Goal: Transaction & Acquisition: Purchase product/service

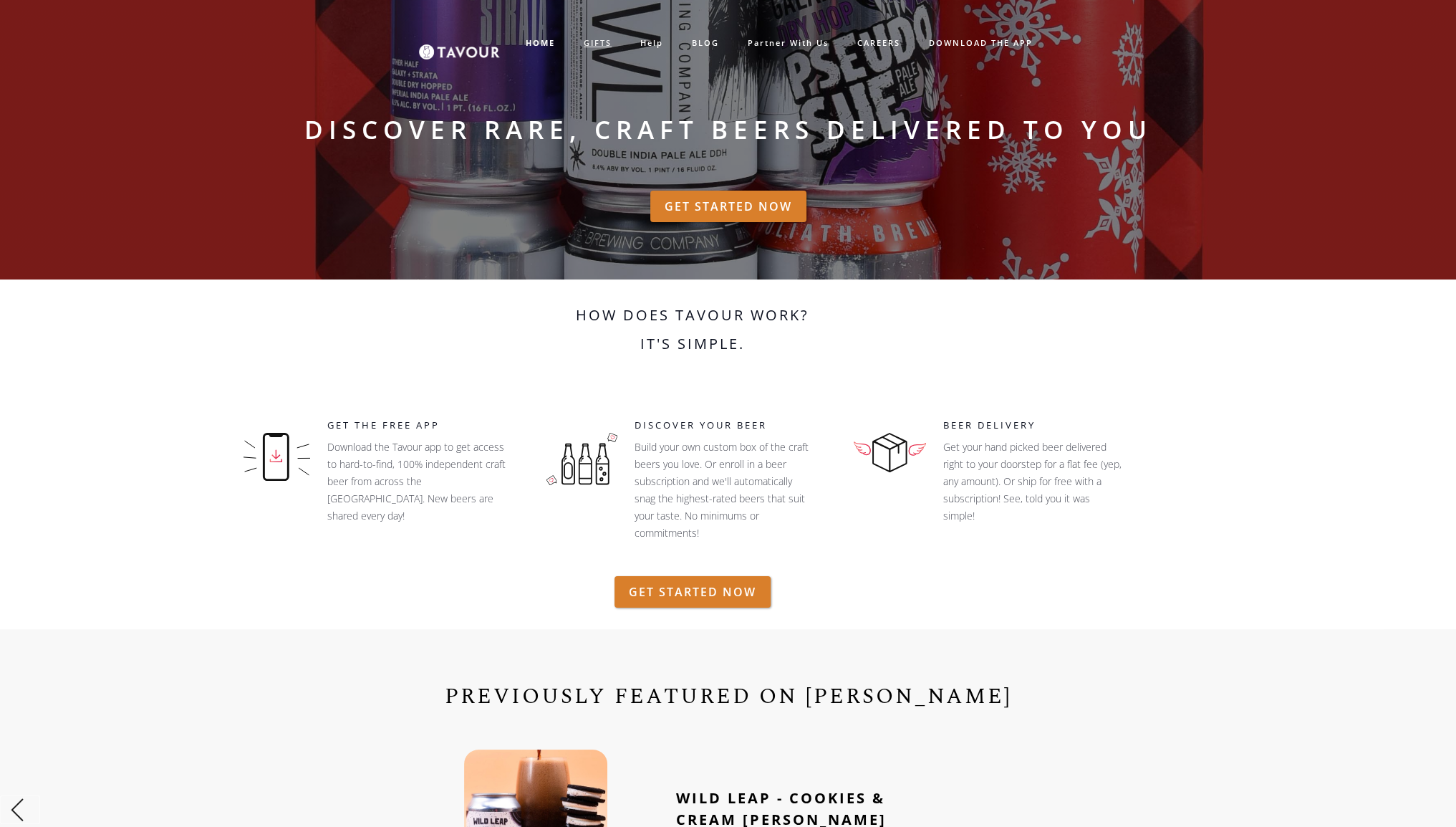
click at [604, 42] on link "GIFTS" at bounding box center [598, 43] width 56 height 24
click at [593, 40] on link "GIFTS" at bounding box center [598, 43] width 56 height 24
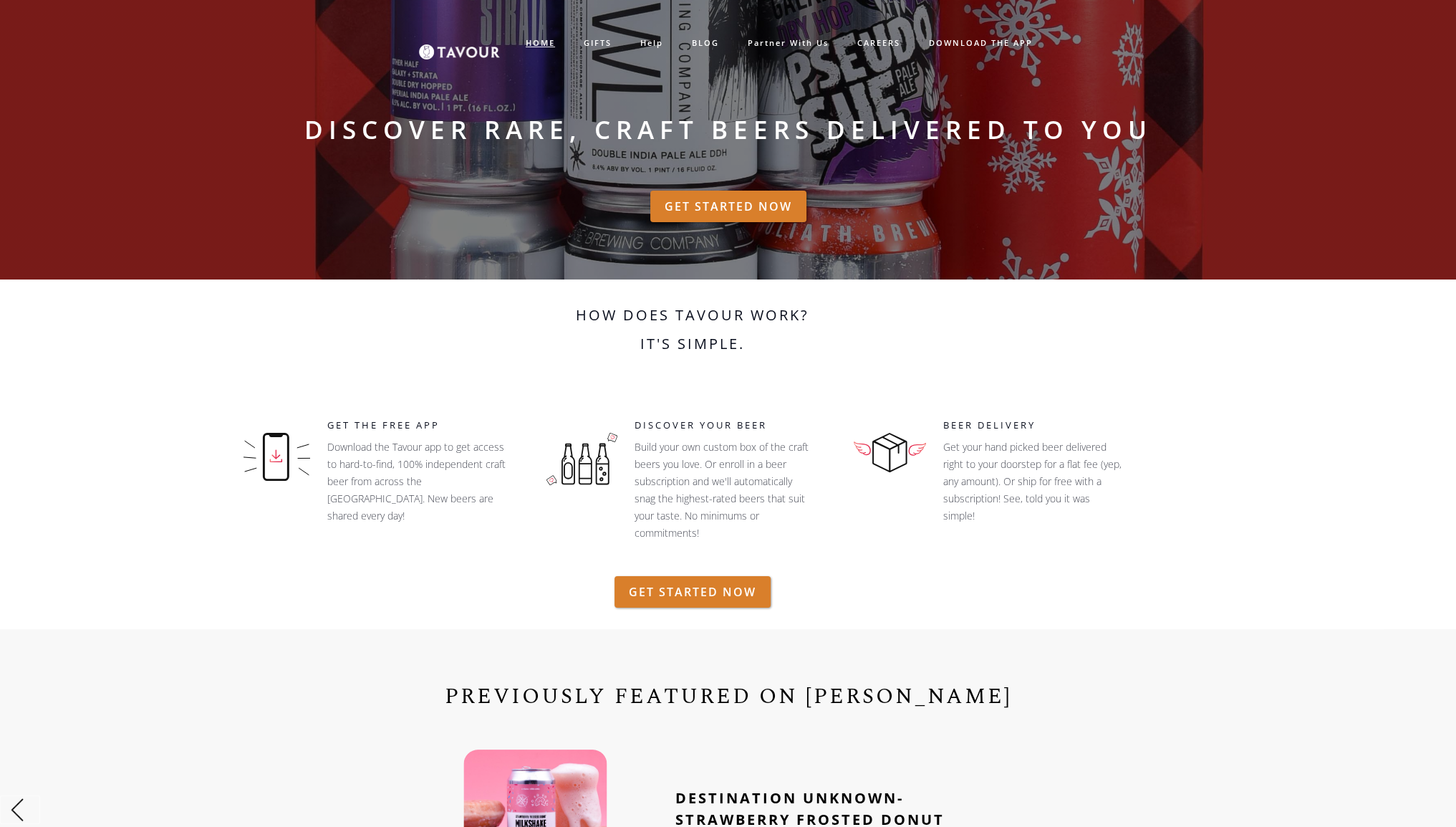
click at [539, 38] on strong "HOME" at bounding box center [540, 42] width 29 height 11
click at [652, 39] on link "help" at bounding box center [651, 43] width 52 height 24
click at [605, 41] on link "GIFTS" at bounding box center [598, 43] width 56 height 24
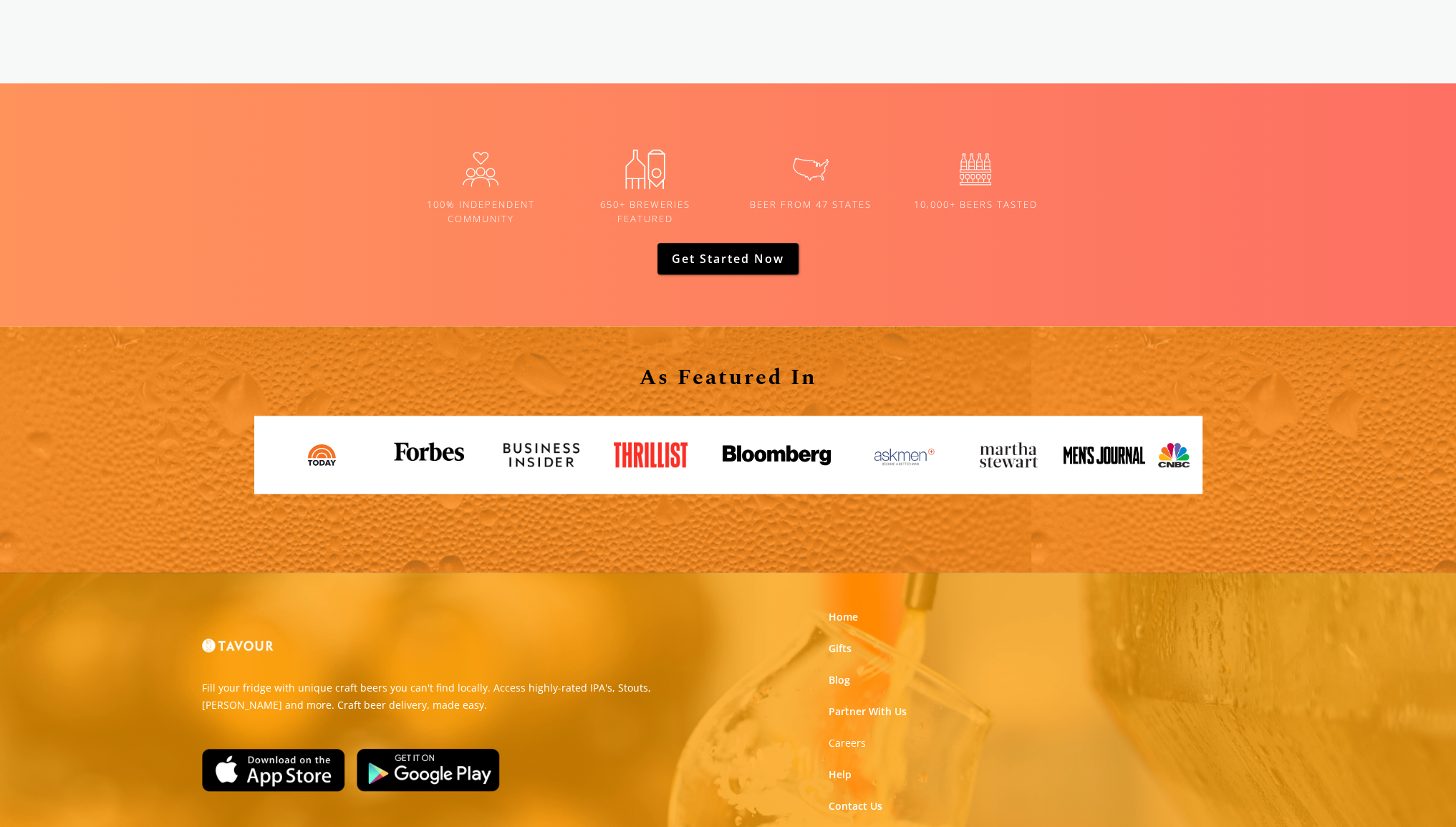
scroll to position [2237, 0]
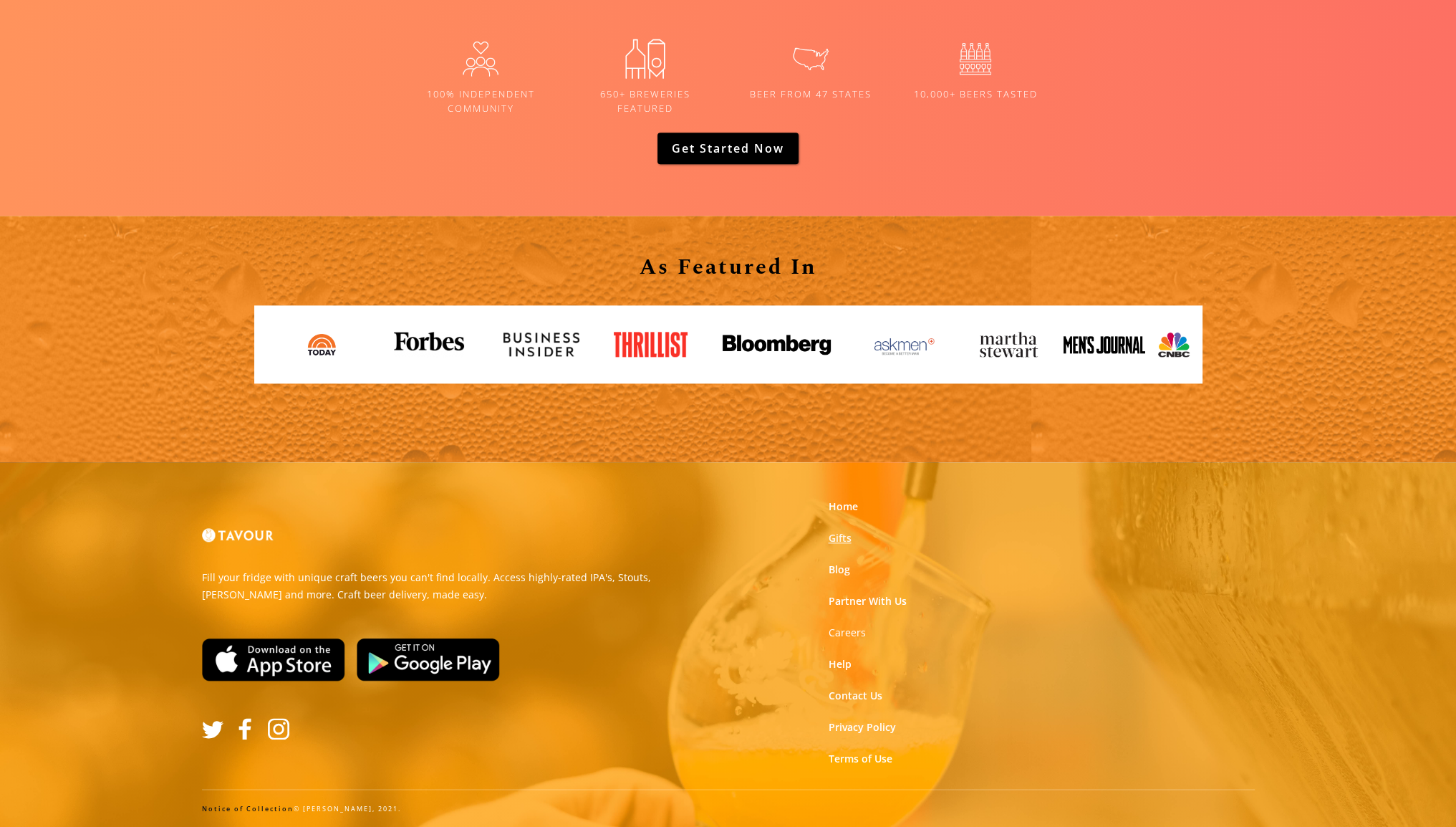
click at [843, 537] on link "Gifts" at bounding box center [840, 538] width 23 height 14
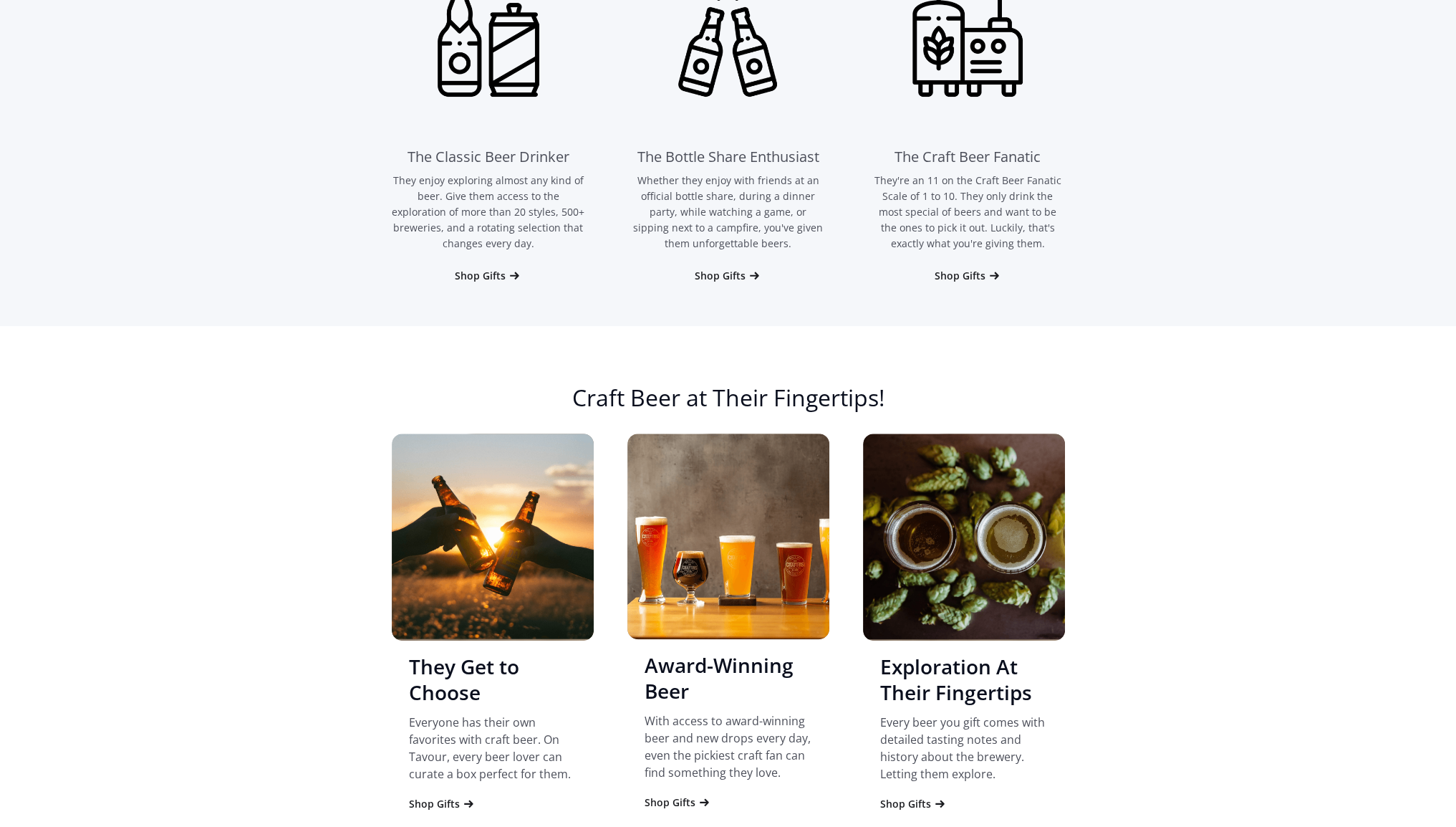
scroll to position [1075, 0]
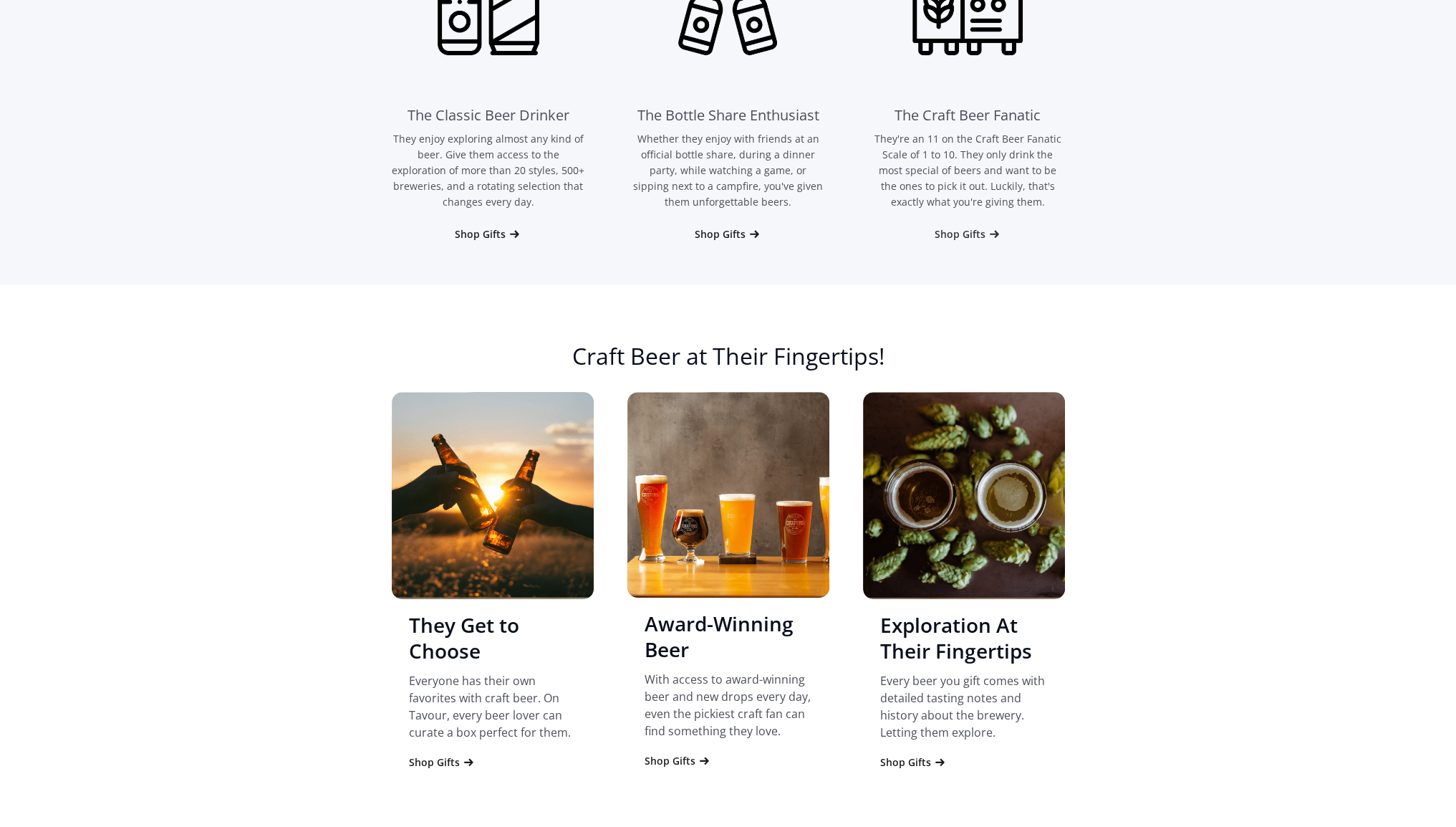
click at [967, 234] on div "Shop Gifts" at bounding box center [960, 234] width 51 height 14
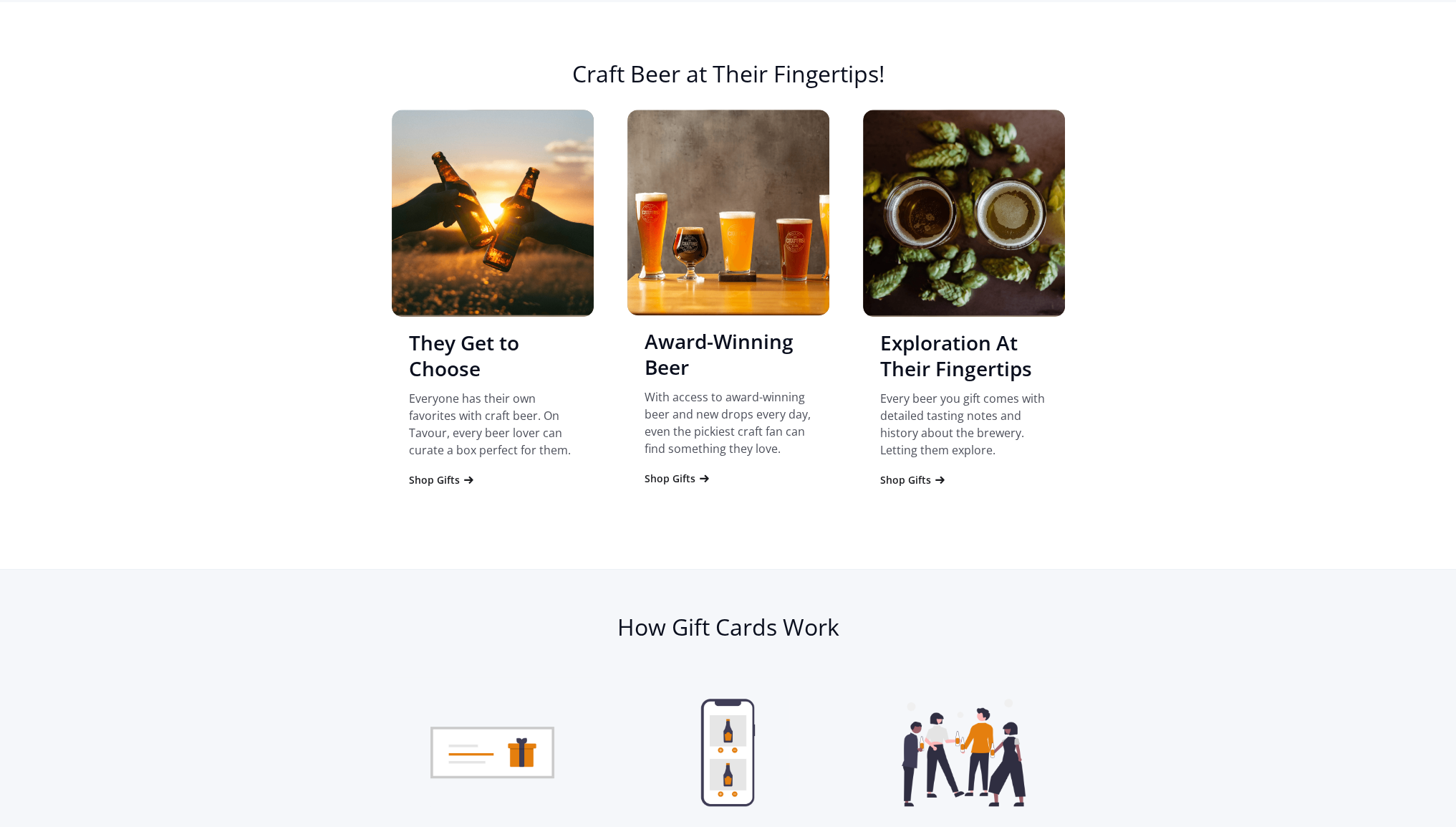
scroll to position [1359, 0]
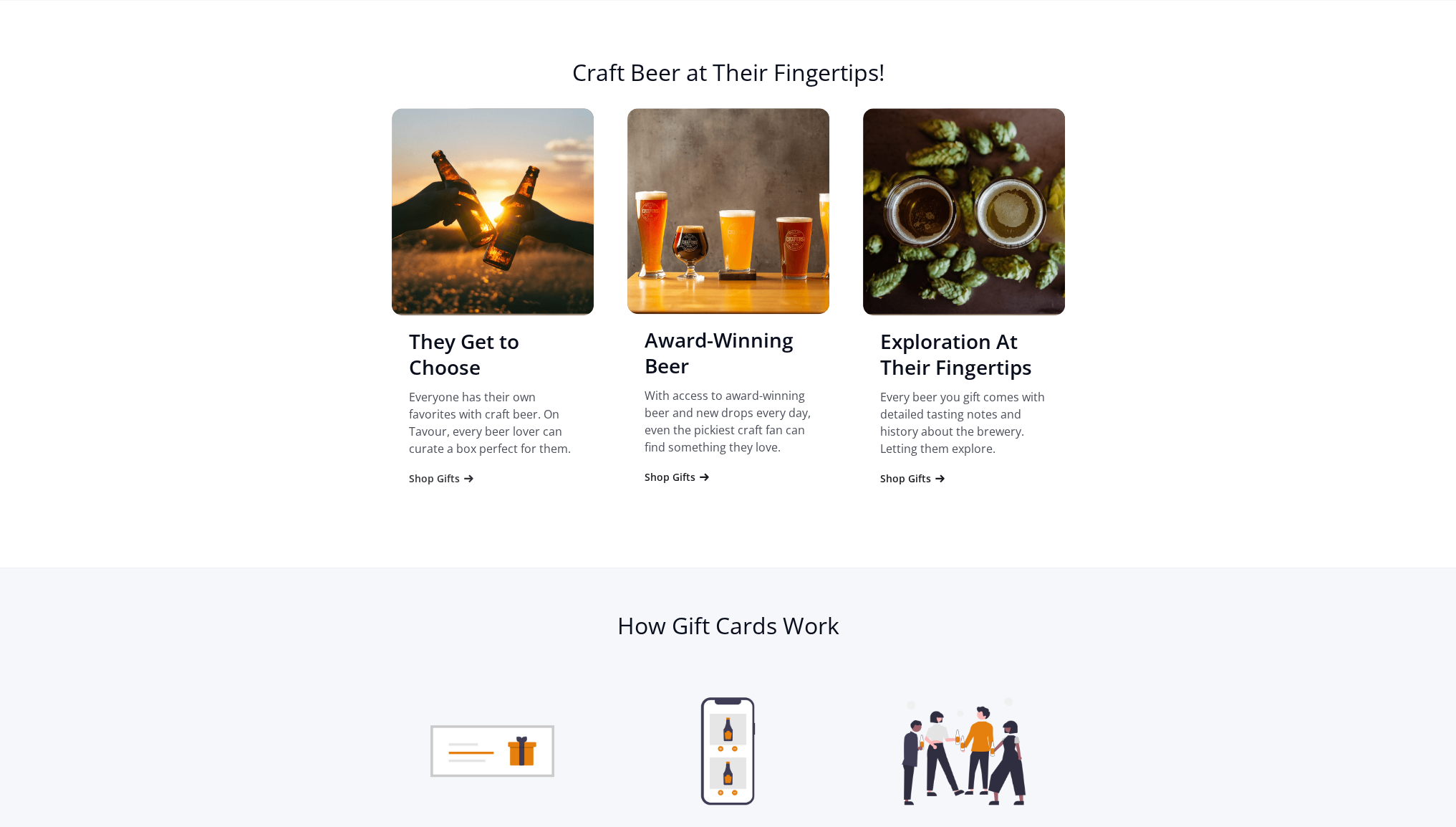
click at [444, 476] on div "Shop Gifts" at bounding box center [435, 478] width 51 height 14
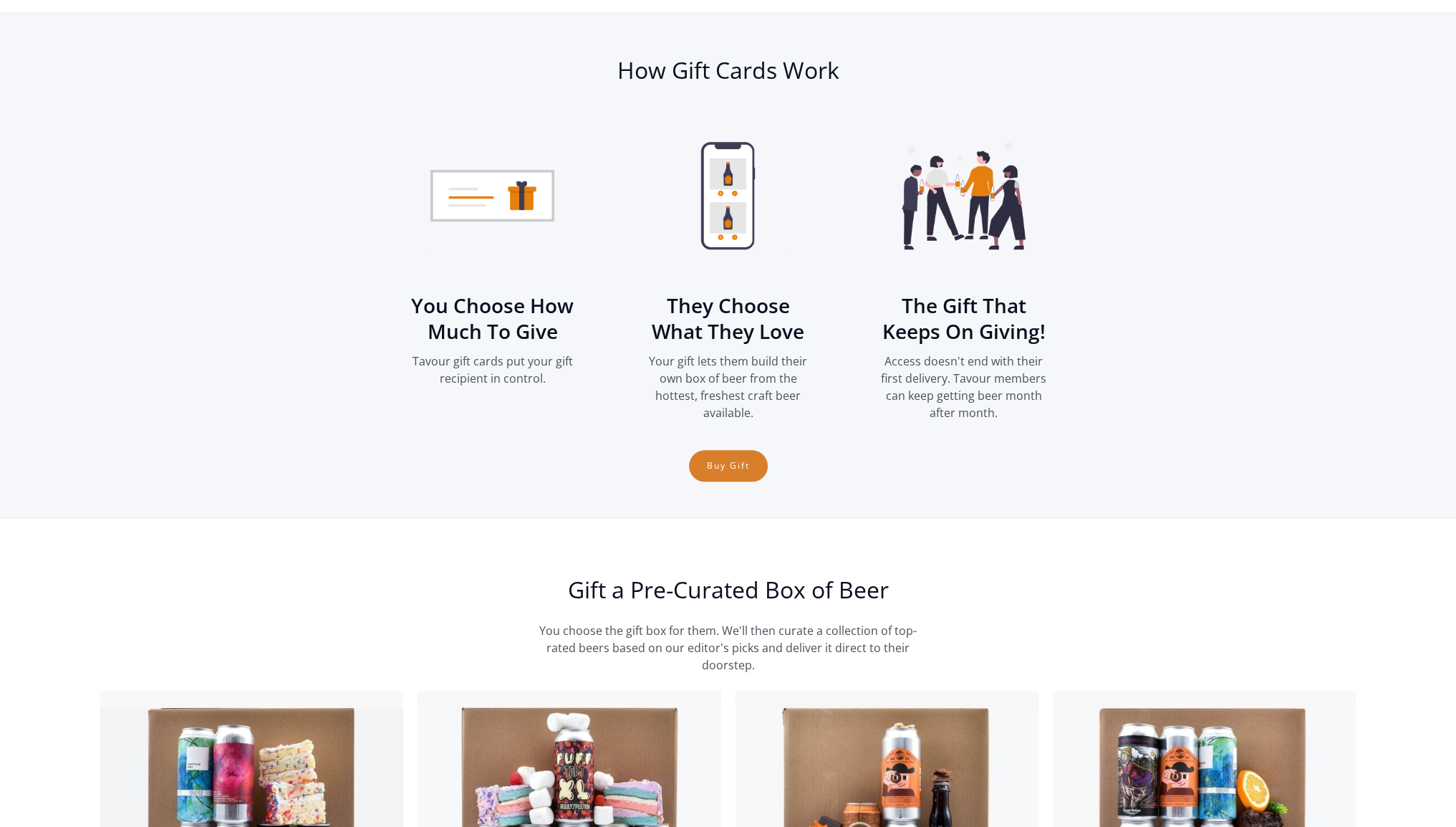
scroll to position [1855, 0]
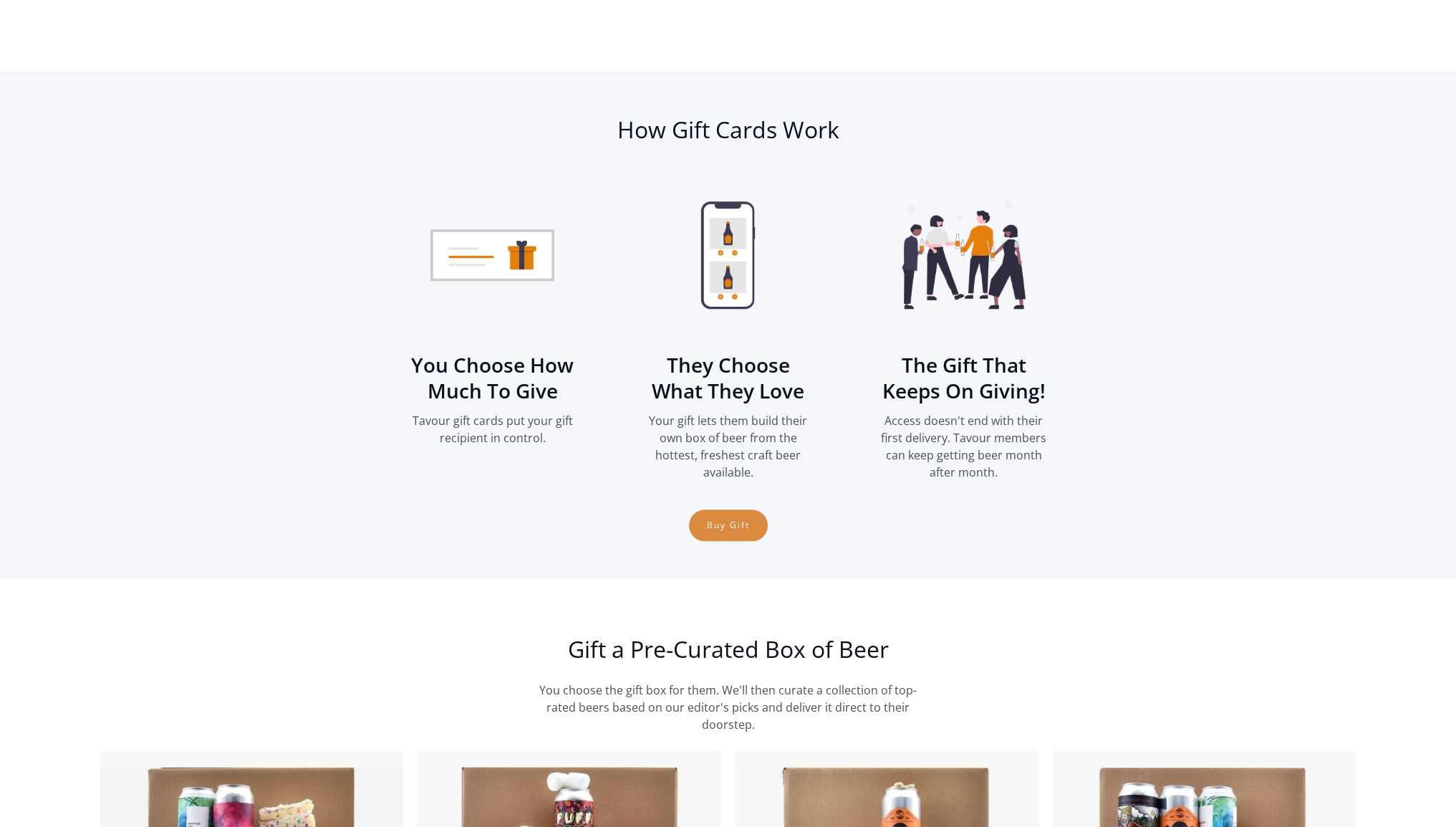
click at [735, 521] on link "Buy Gift" at bounding box center [729, 526] width 79 height 32
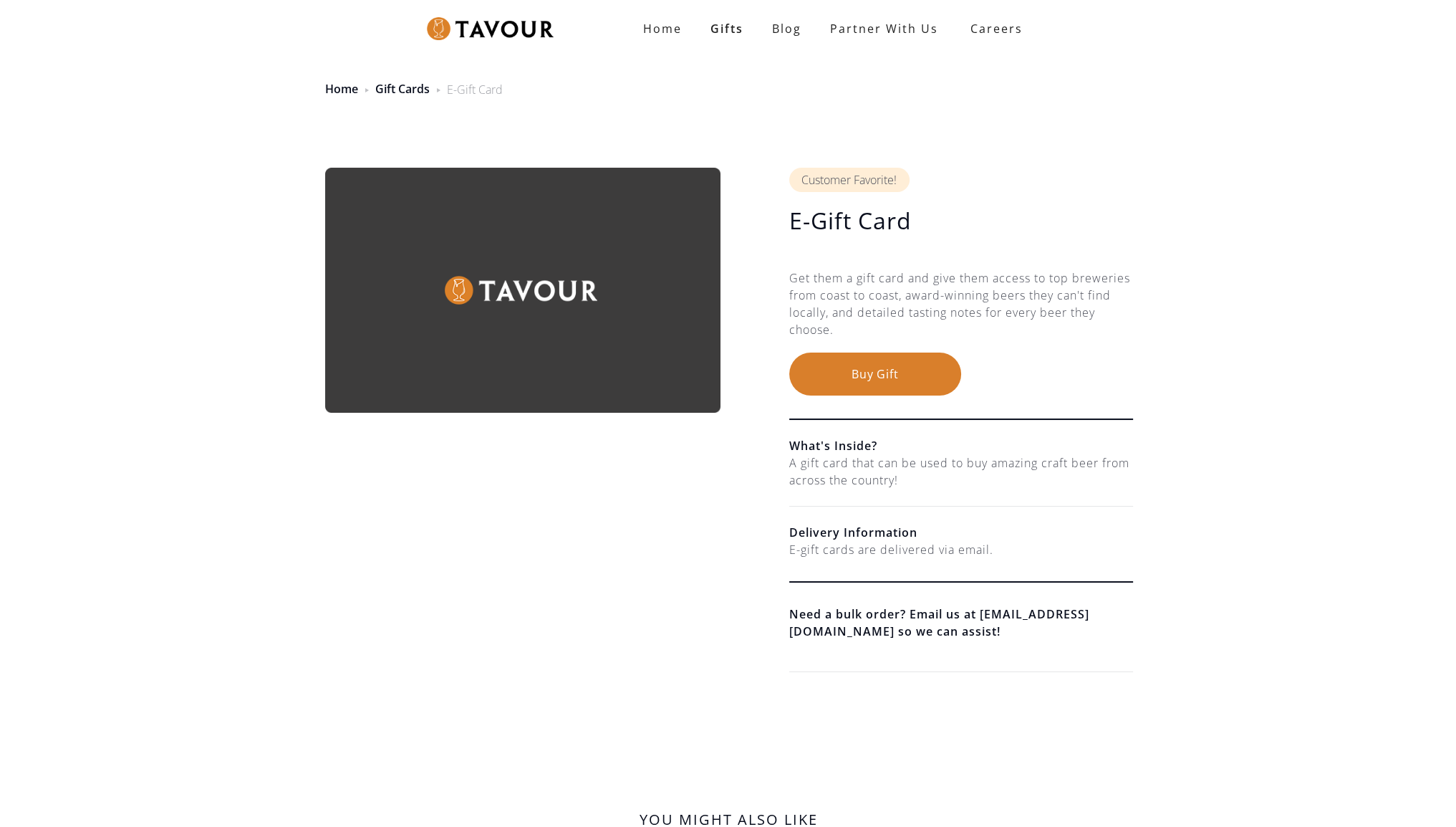
click at [879, 372] on button "Buy Gift" at bounding box center [875, 373] width 172 height 43
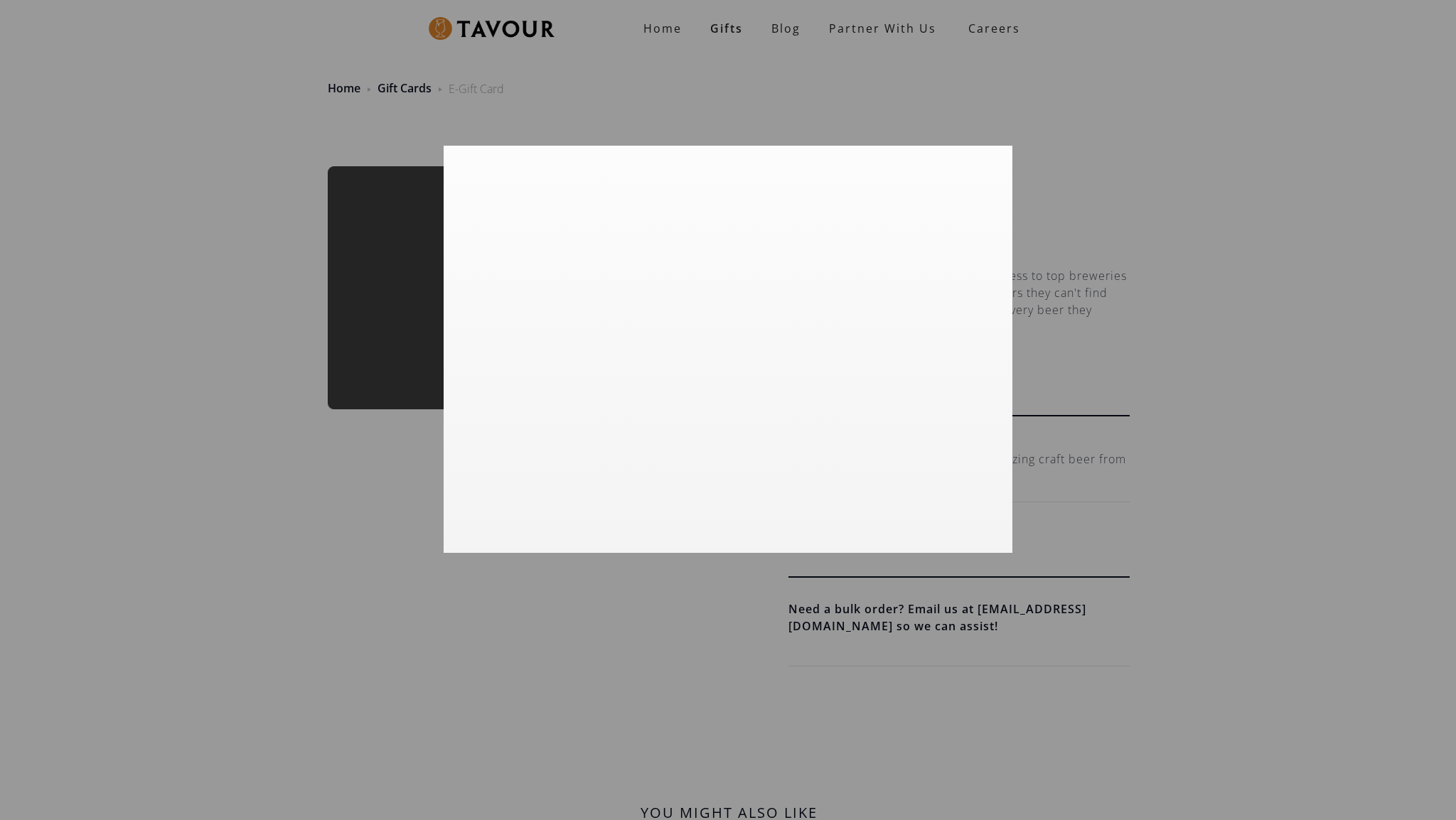
click at [1145, 148] on div at bounding box center [728, 410] width 1456 height 820
